Goal: Task Accomplishment & Management: Manage account settings

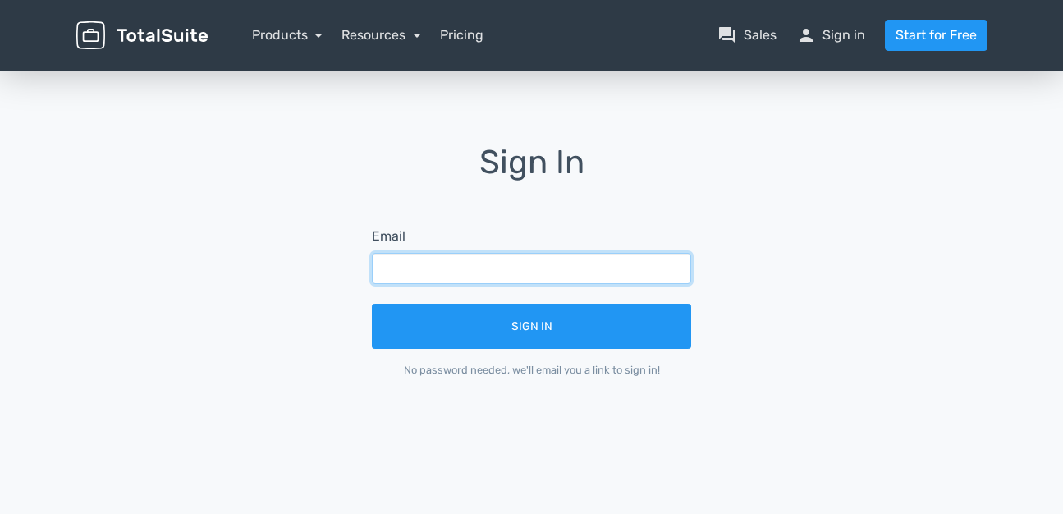
click at [609, 254] on input "text" at bounding box center [531, 268] width 319 height 31
type input "[EMAIL_ADDRESS][DOMAIN_NAME]"
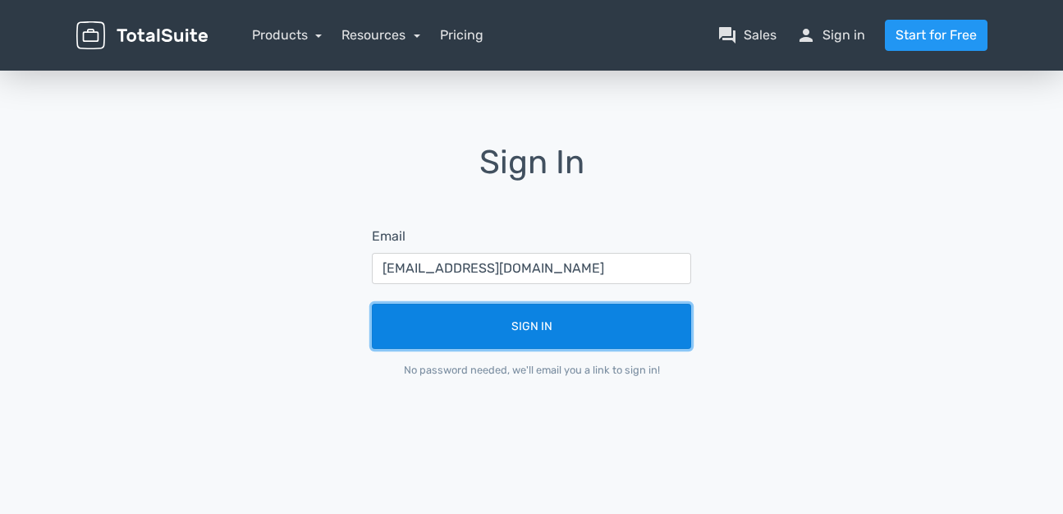
click at [603, 341] on button "Sign In" at bounding box center [531, 326] width 319 height 45
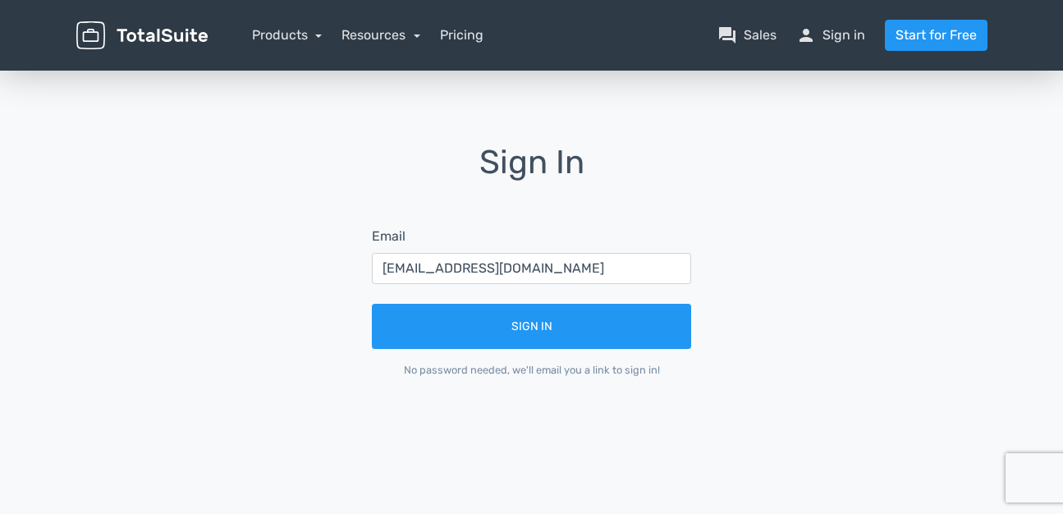
click at [563, 301] on form "Email iamtitomartins@outlook.com Sign In No password needed, we'll email you a …" at bounding box center [531, 301] width 365 height 197
click at [601, 258] on input "[EMAIL_ADDRESS][DOMAIN_NAME]" at bounding box center [531, 268] width 319 height 31
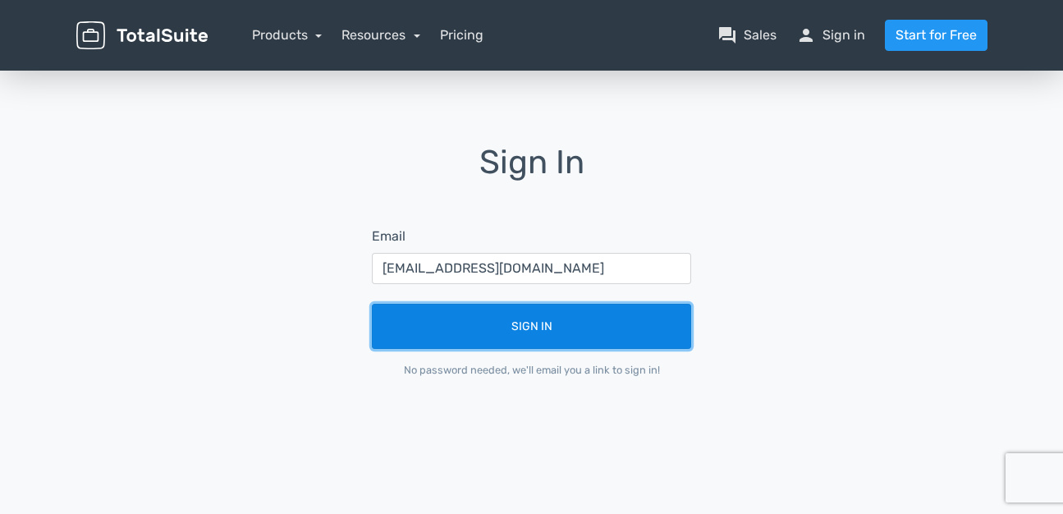
click at [570, 331] on button "Sign In" at bounding box center [531, 326] width 319 height 45
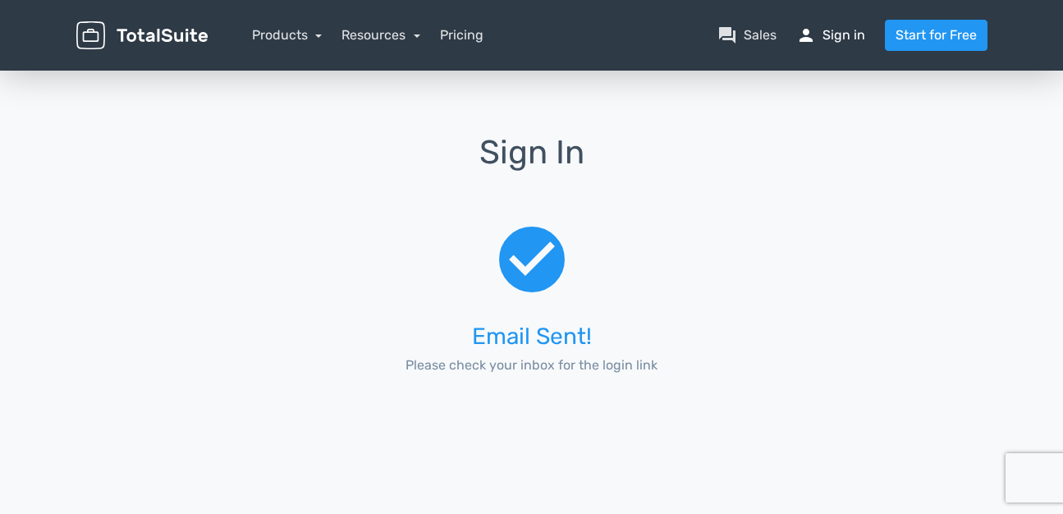
click at [827, 33] on link "person Sign in" at bounding box center [830, 35] width 69 height 20
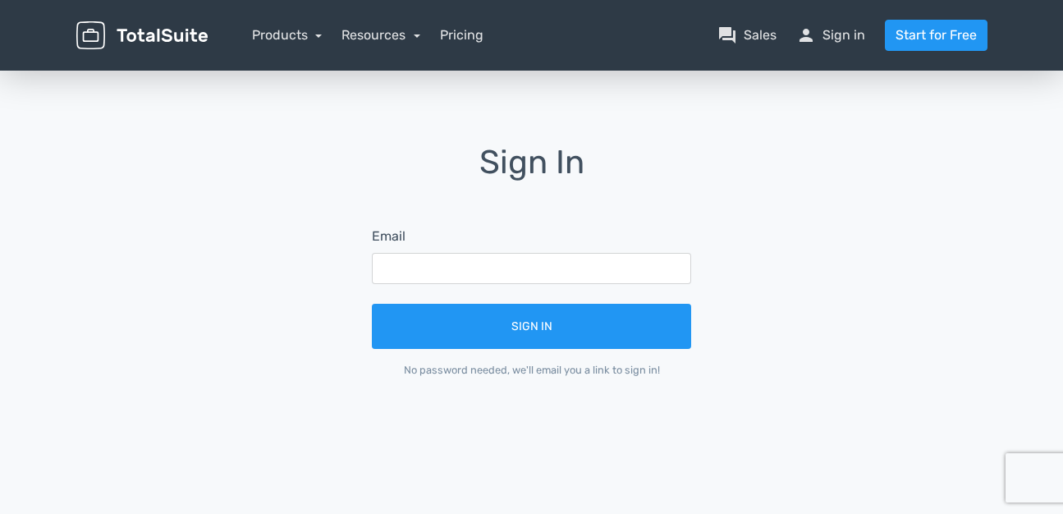
type input "iamtitomartins@yahoo.com"
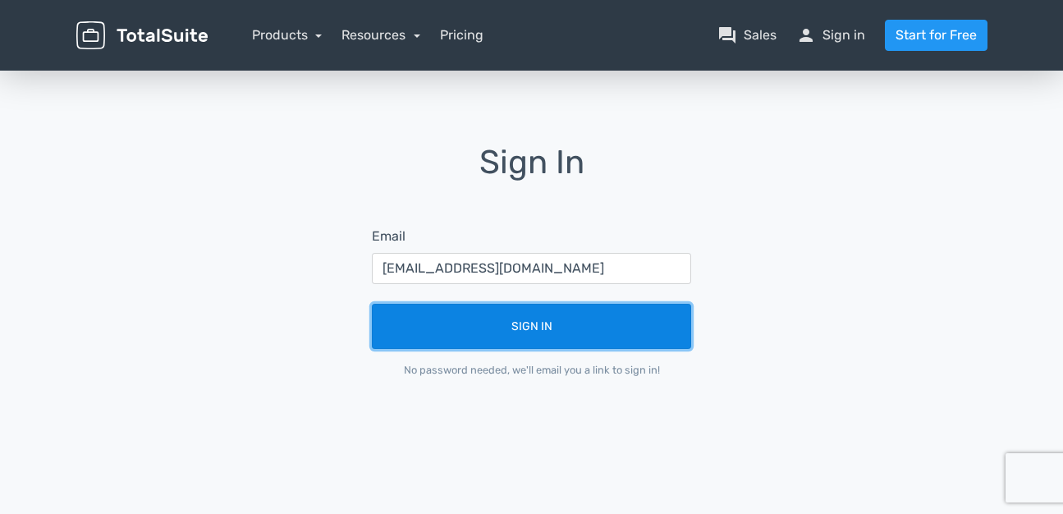
click at [578, 316] on button "Sign In" at bounding box center [531, 326] width 319 height 45
